Goal: Transaction & Acquisition: Purchase product/service

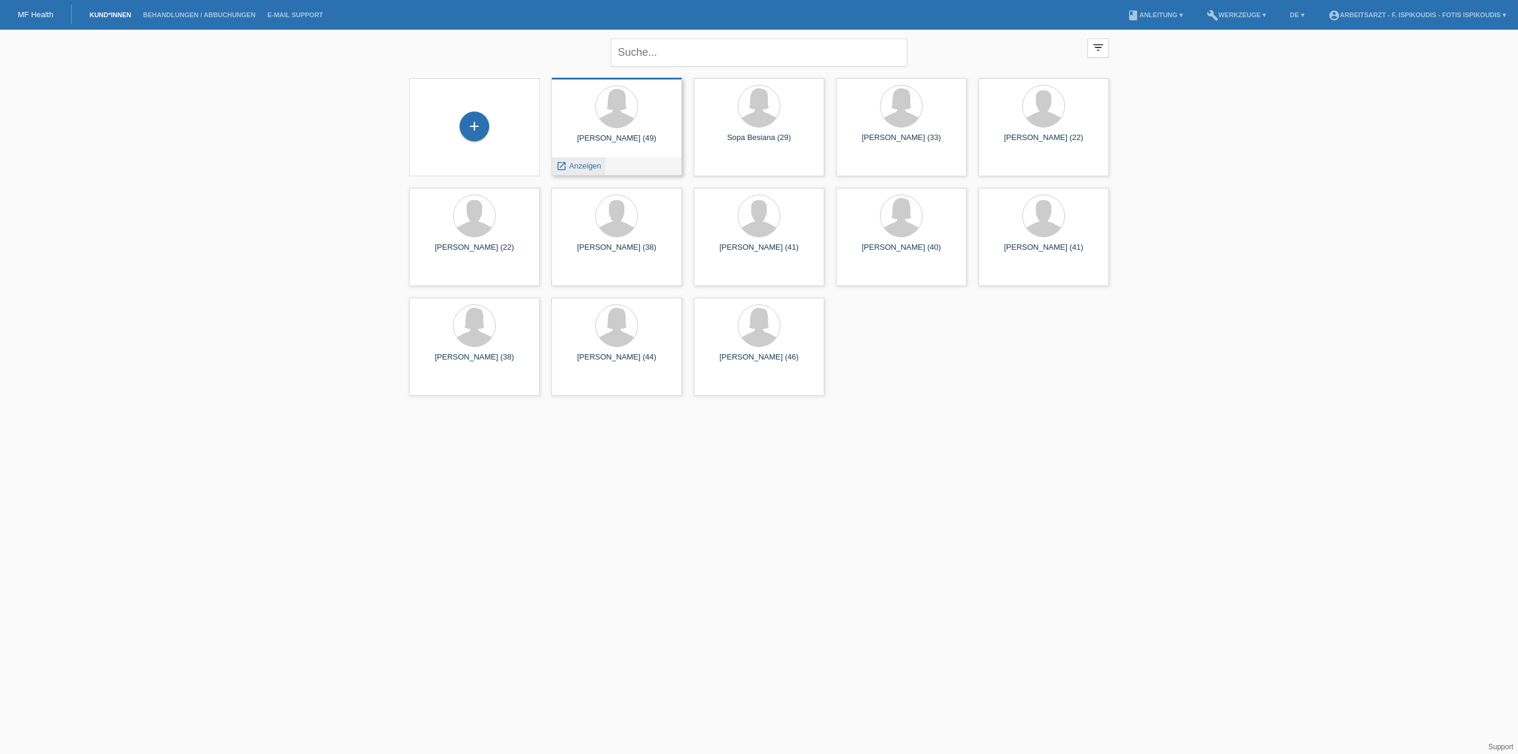
click at [575, 165] on span "Anzeigen" at bounding box center [585, 165] width 32 height 9
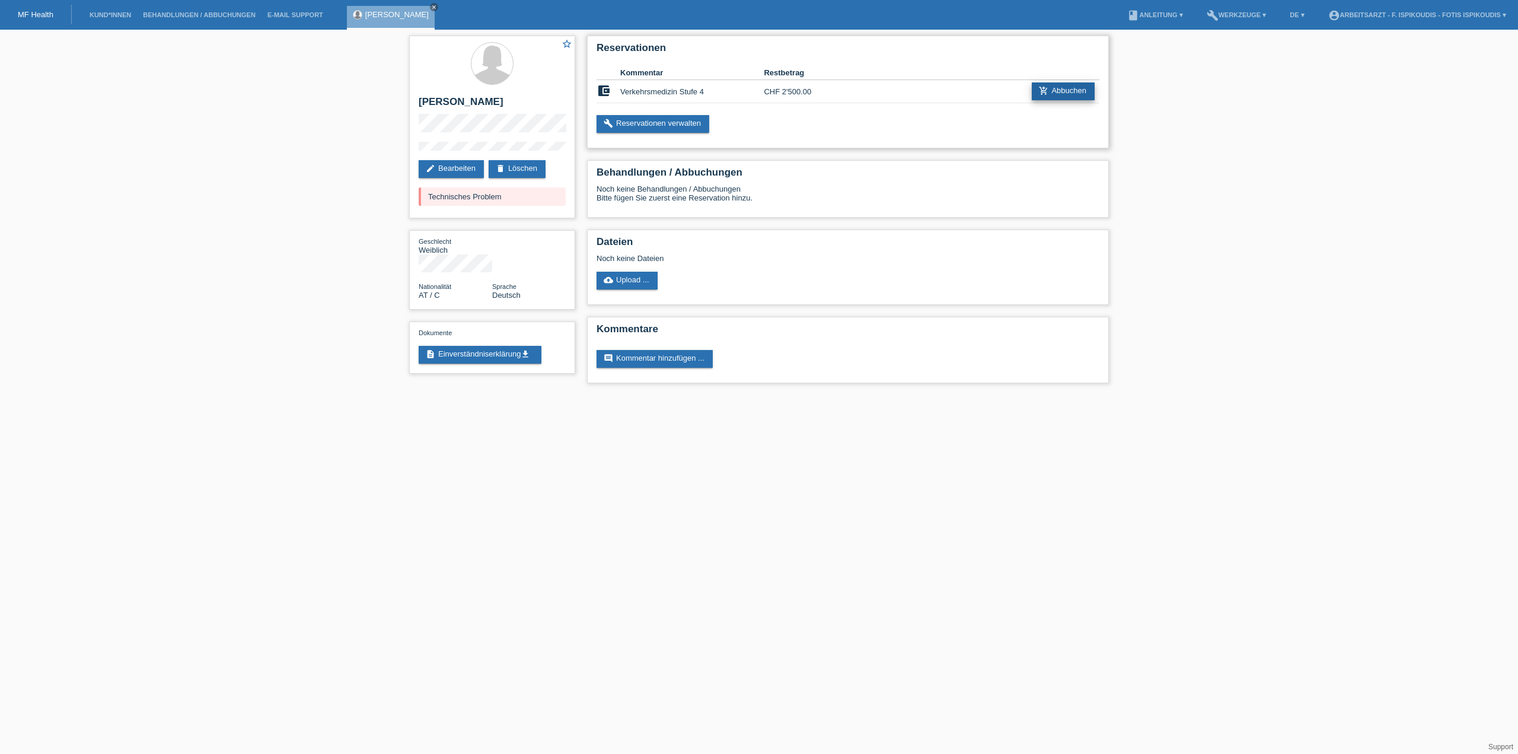
click at [1073, 85] on link "add_shopping_cart Abbuchen" at bounding box center [1063, 91] width 63 height 18
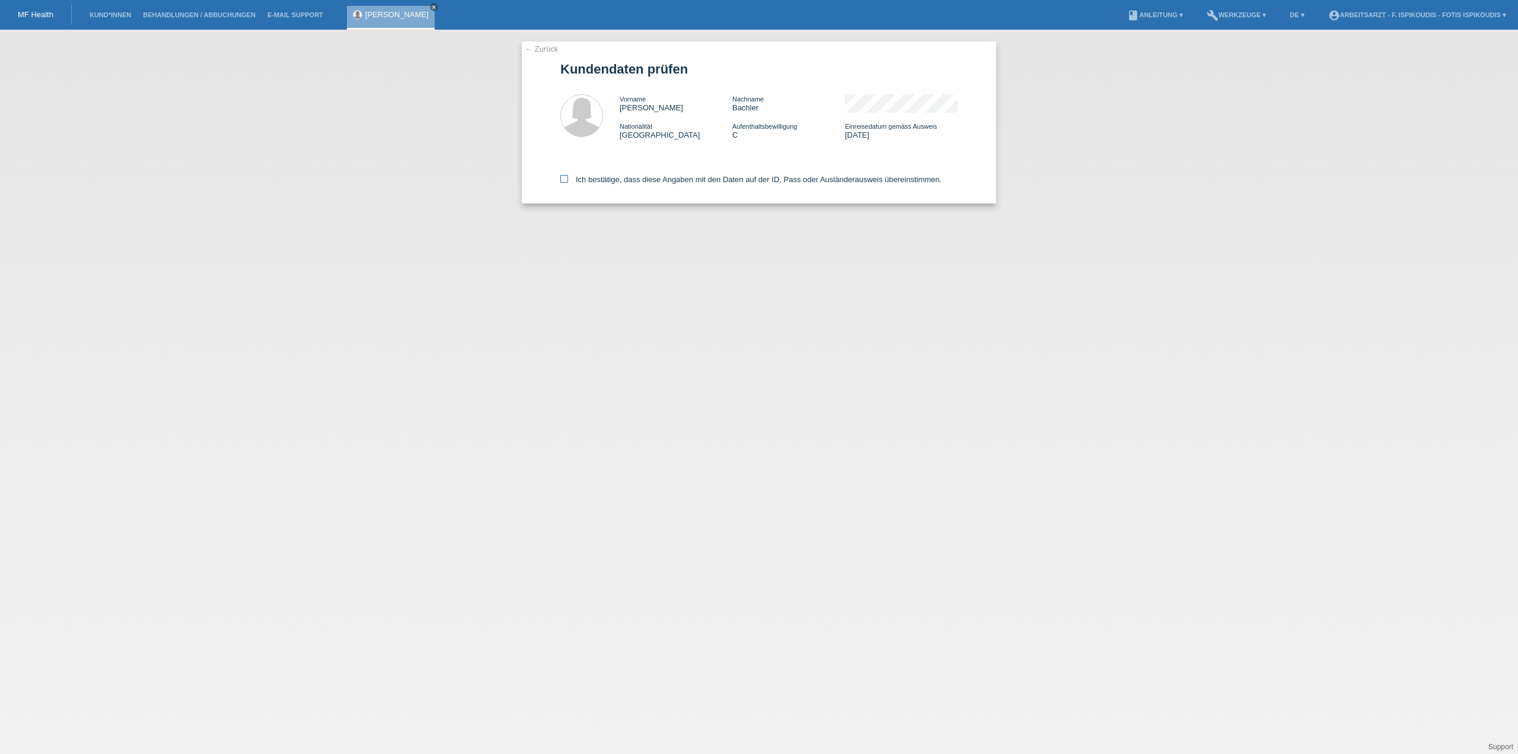
click at [588, 176] on label "Ich bestätige, dass diese Angaben mit den Daten auf der ID, Pass oder Ausländer…" at bounding box center [750, 179] width 381 height 9
click at [568, 176] on input "Ich bestätige, dass diese Angaben mit den Daten auf der ID, Pass oder Ausländer…" at bounding box center [564, 179] width 8 height 8
checkbox input "true"
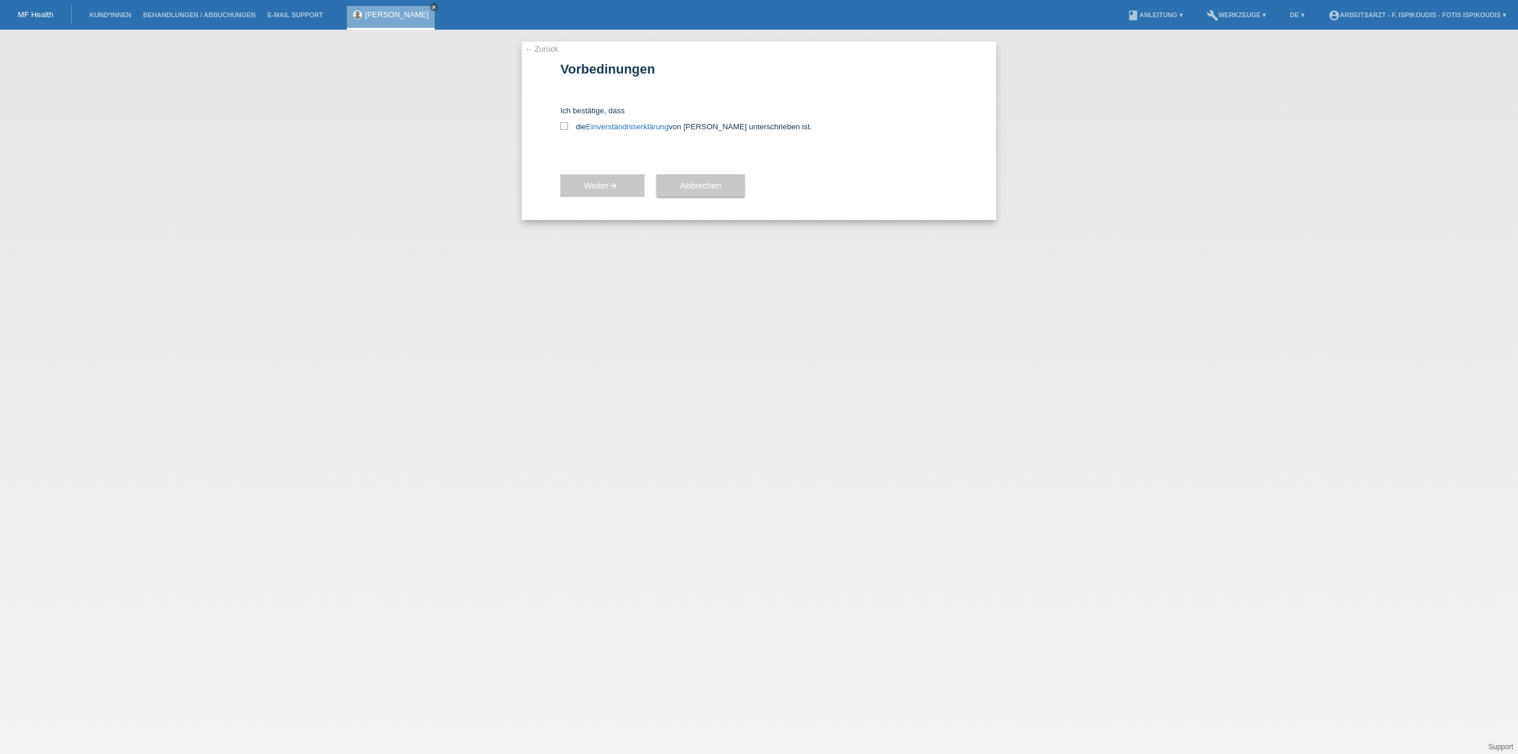
click at [556, 122] on div "← Zurück Vorbedinungen Ich bestätige, dass die Einverständniserklärung von der …" at bounding box center [759, 131] width 474 height 179
click at [563, 126] on icon at bounding box center [564, 126] width 8 height 8
click at [563, 126] on input "die Einverständniserklärung von der Kundin unterschrieben ist." at bounding box center [564, 126] width 8 height 8
checkbox input "true"
click at [611, 188] on icon "arrow_forward" at bounding box center [612, 185] width 9 height 9
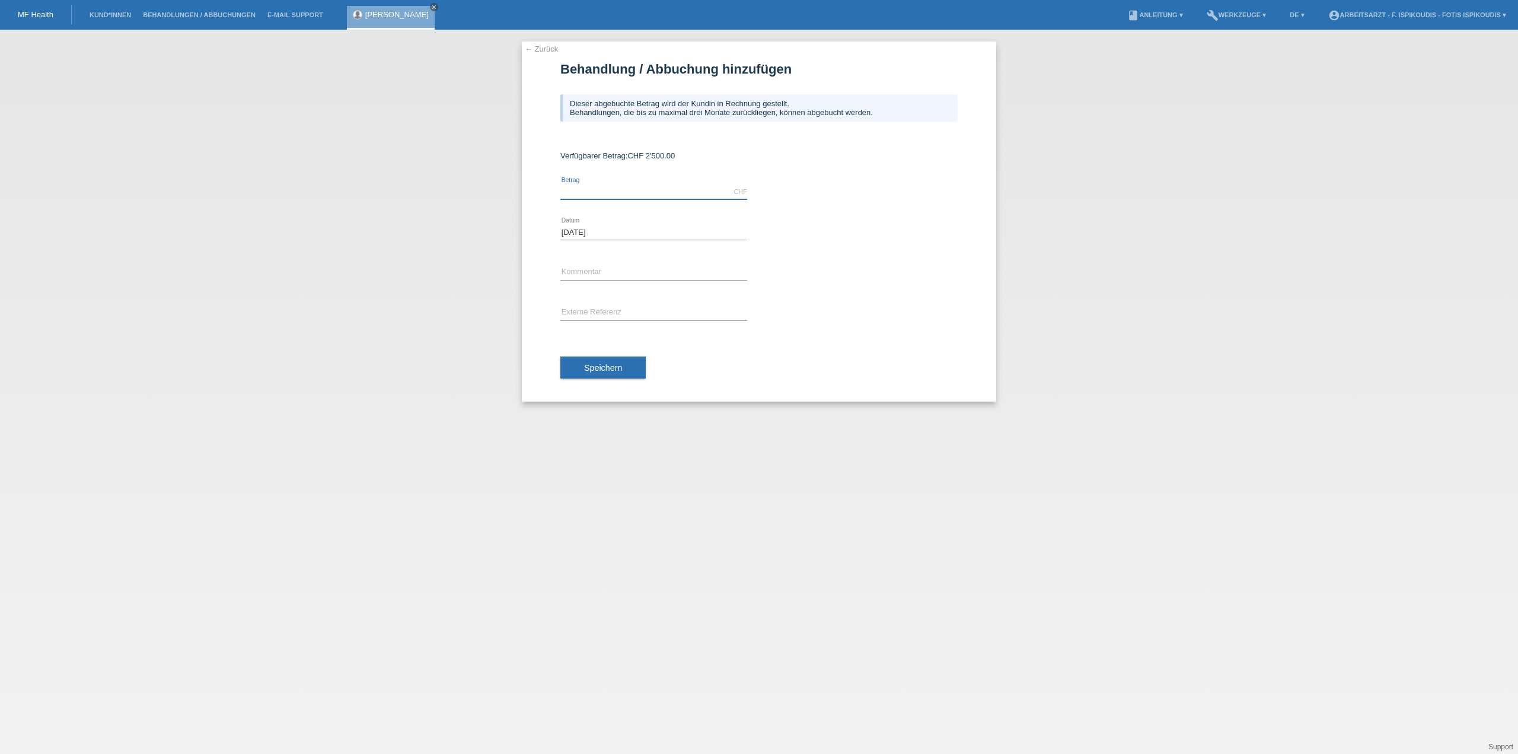
click at [610, 191] on input "text" at bounding box center [653, 191] width 187 height 15
type input "1700.00"
click at [598, 267] on input "text" at bounding box center [653, 272] width 187 height 15
drag, startPoint x: 601, startPoint y: 322, endPoint x: 596, endPoint y: 309, distance: 13.9
click at [600, 322] on div "error Externe Referenz" at bounding box center [653, 313] width 187 height 40
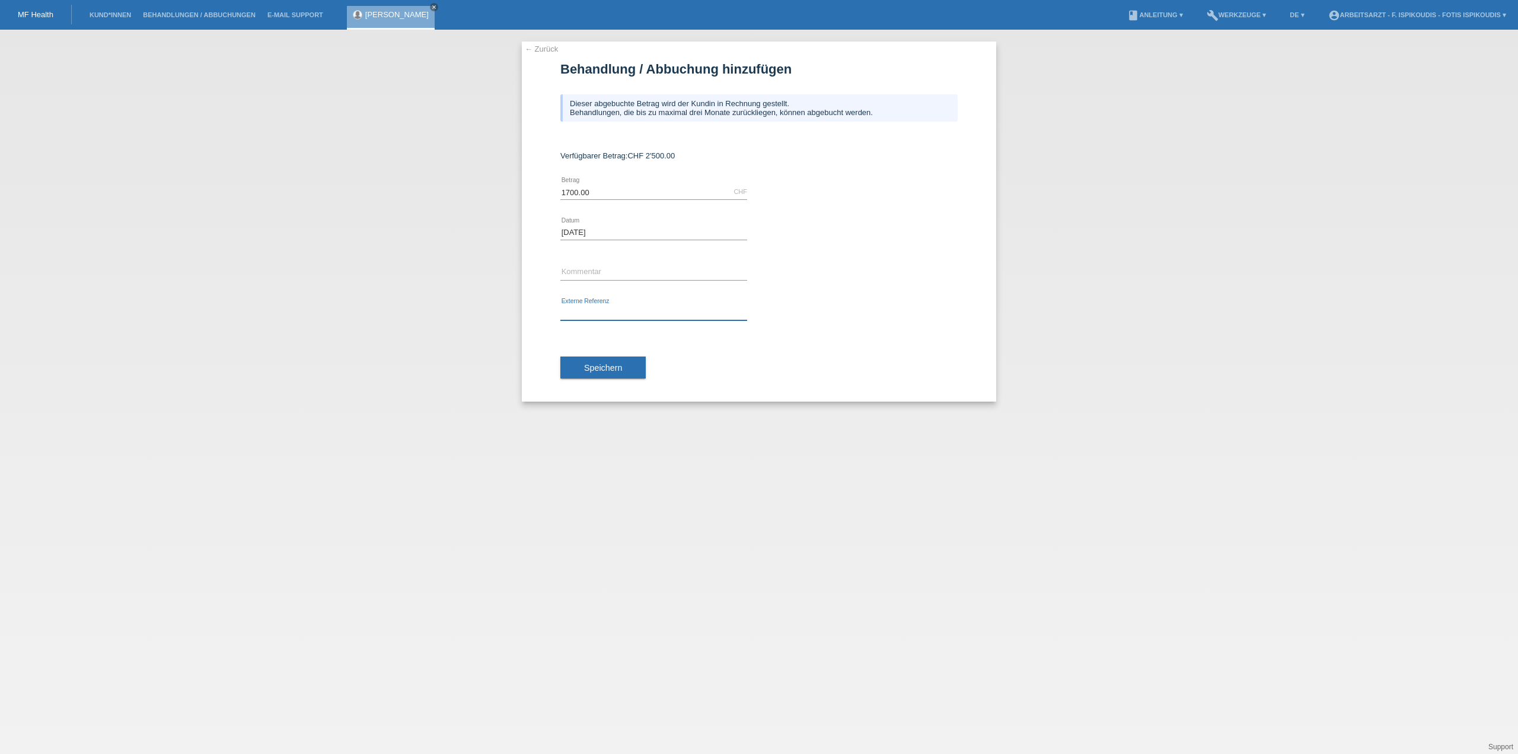
click at [595, 307] on input "text" at bounding box center [653, 312] width 187 height 15
click at [595, 257] on div "error Kommentar" at bounding box center [653, 273] width 187 height 40
click at [595, 266] on input "text" at bounding box center [653, 272] width 187 height 15
type input "Verkehrsmedizin Stufe 4"
click at [613, 361] on button "Speichern" at bounding box center [602, 367] width 85 height 23
